Goal: Information Seeking & Learning: Learn about a topic

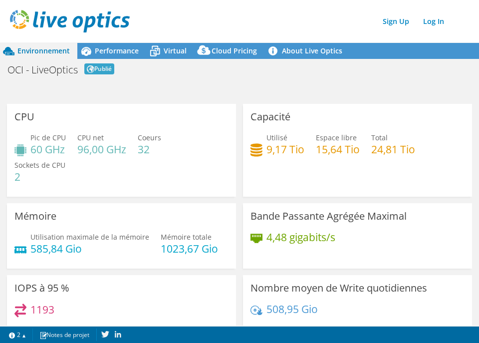
click at [393, 19] on div "Sign Up Log In" at bounding box center [249, 21] width 479 height 22
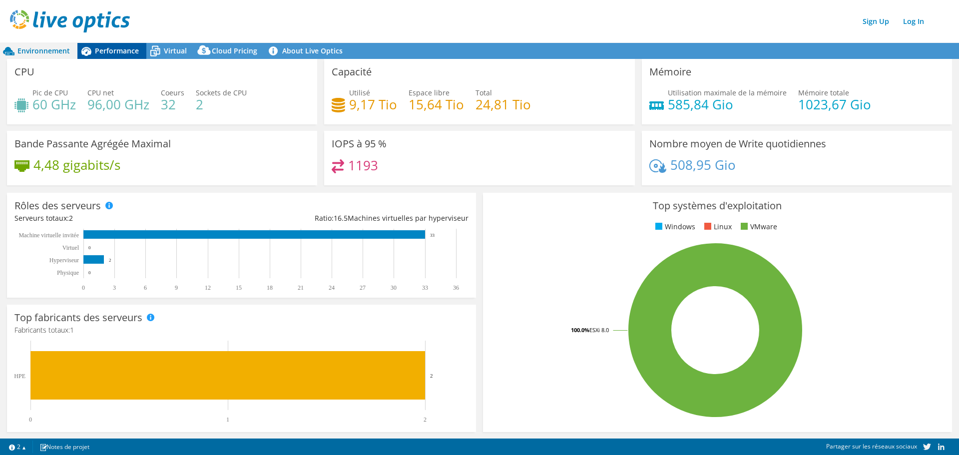
click at [101, 48] on span "Performance" at bounding box center [117, 50] width 44 height 9
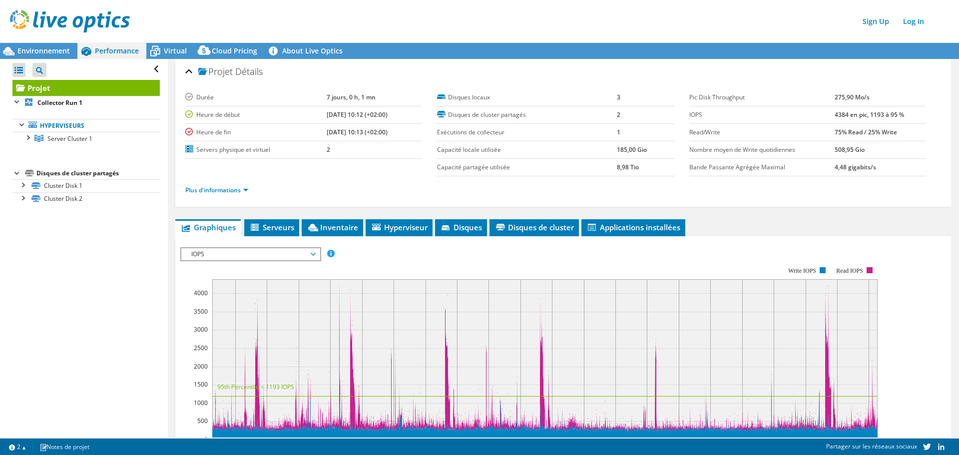
click at [163, 41] on header "Sign Up Log In" at bounding box center [489, 21] width 979 height 42
click at [164, 47] on span "Virtual" at bounding box center [175, 50] width 23 height 9
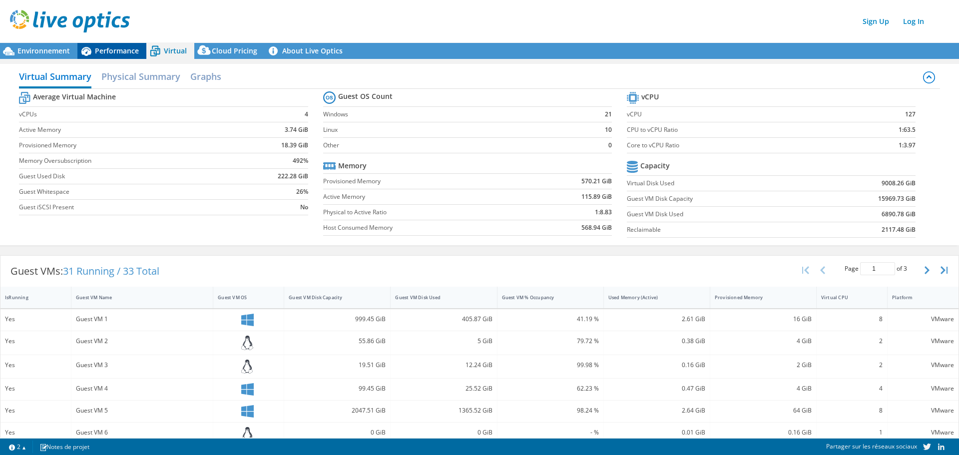
click at [113, 46] on span "Performance" at bounding box center [117, 50] width 44 height 9
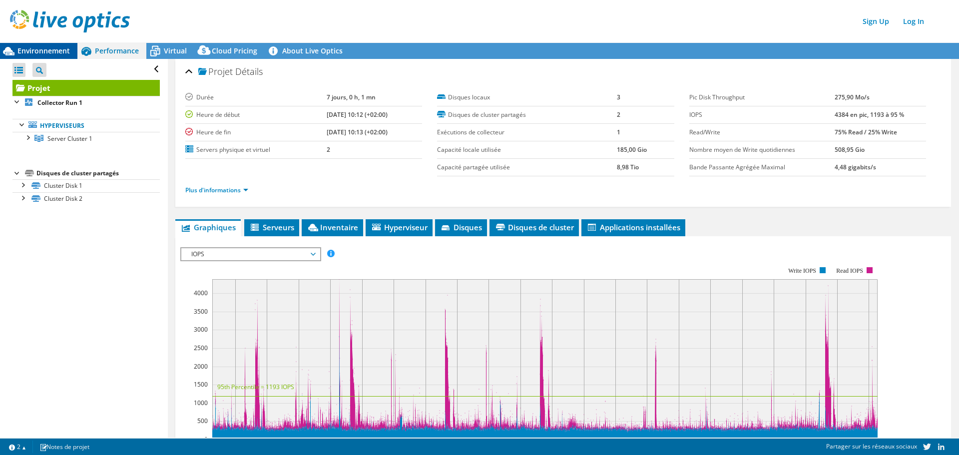
click at [42, 50] on span "Environnement" at bounding box center [43, 50] width 52 height 9
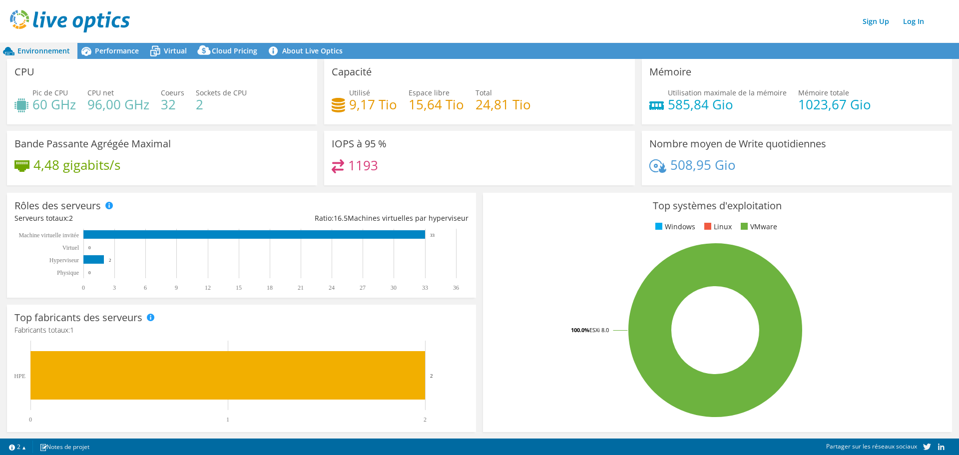
drag, startPoint x: 648, startPoint y: 104, endPoint x: 819, endPoint y: 101, distance: 171.3
click at [789, 103] on div "Utilisation maximale de la mémoire 585,84 Gio Mémoire totale 1023,67 Gio" at bounding box center [796, 103] width 295 height 32
click at [824, 101] on h4 "1023,67 Gio" at bounding box center [834, 104] width 73 height 11
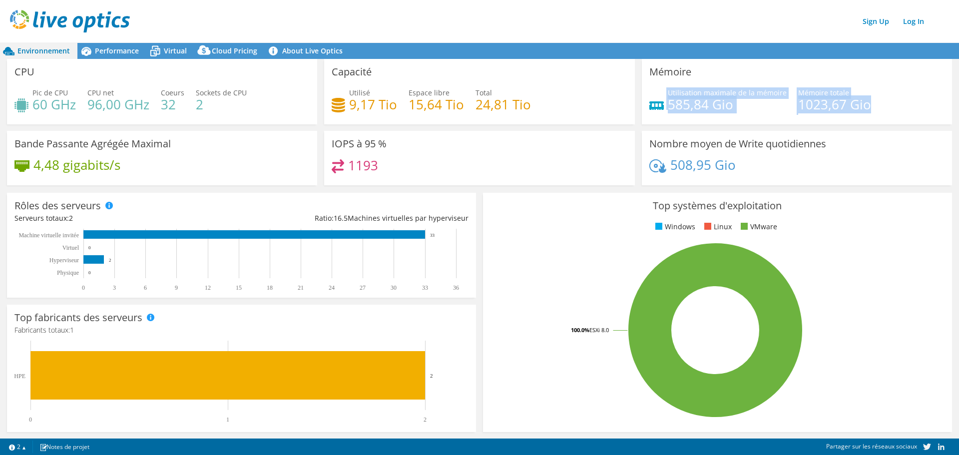
drag, startPoint x: 887, startPoint y: 101, endPoint x: 702, endPoint y: 81, distance: 185.8
click at [703, 82] on div "Mémoire Utilisation maximale de la mémoire 585,84 Gio Mémoire totale 1023,67 Gio" at bounding box center [797, 91] width 310 height 65
click at [702, 81] on div "Mémoire Utilisation maximale de la mémoire 585,84 Gio Mémoire totale 1023,67 Gio" at bounding box center [797, 91] width 310 height 65
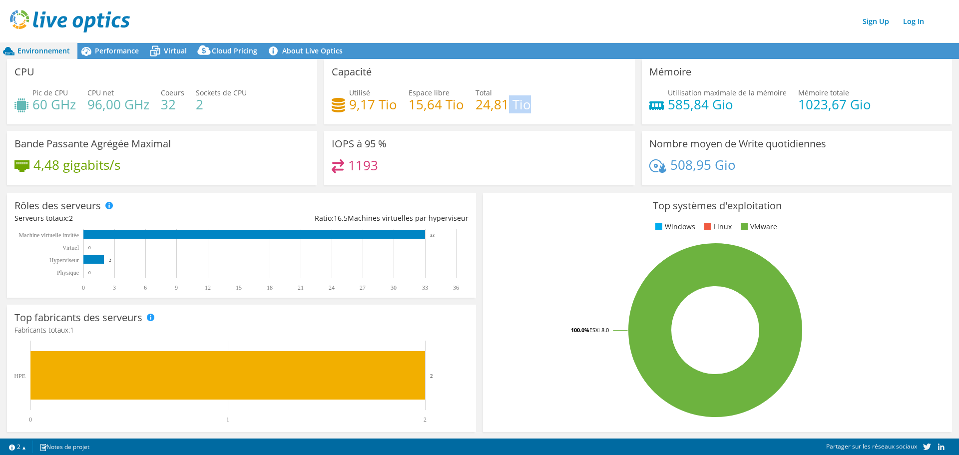
drag, startPoint x: 532, startPoint y: 105, endPoint x: 504, endPoint y: 104, distance: 28.0
click at [504, 104] on div "Utilisé 9,17 Tio Espace libre 15,64 Tio Total 24,81 Tio" at bounding box center [479, 103] width 295 height 32
click at [103, 51] on span "Performance" at bounding box center [117, 50] width 44 height 9
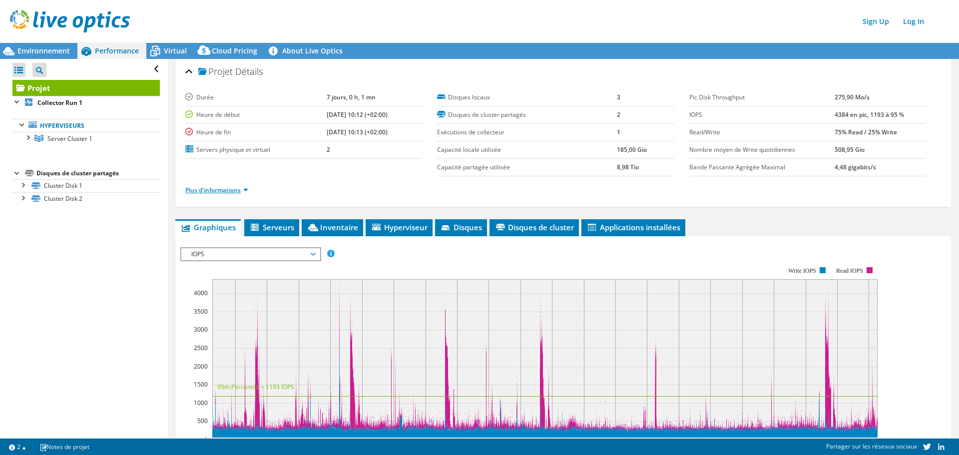
click at [231, 187] on link "Plus d'informations" at bounding box center [216, 190] width 63 height 8
